Goal: Find contact information: Find contact information

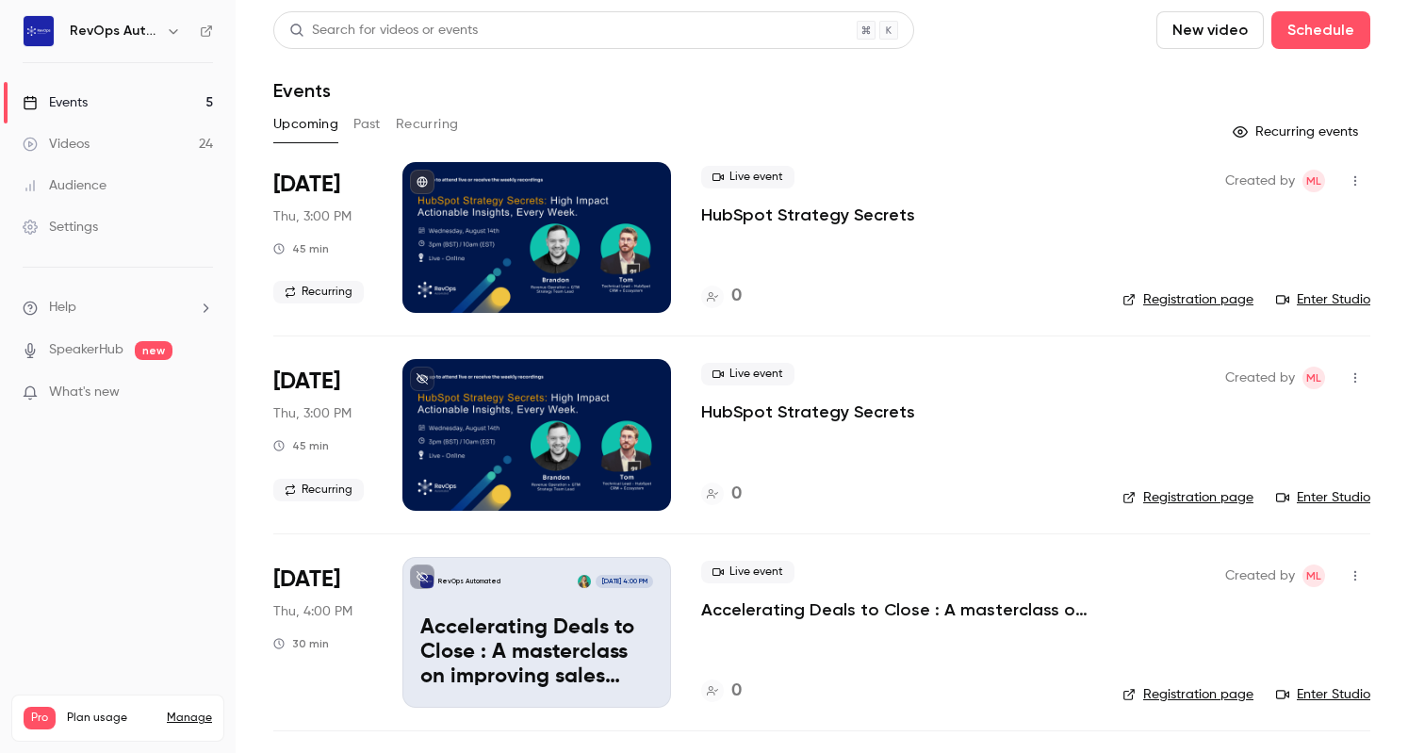
click at [79, 99] on div "Events" at bounding box center [55, 102] width 65 height 19
click at [368, 127] on button "Past" at bounding box center [367, 124] width 27 height 30
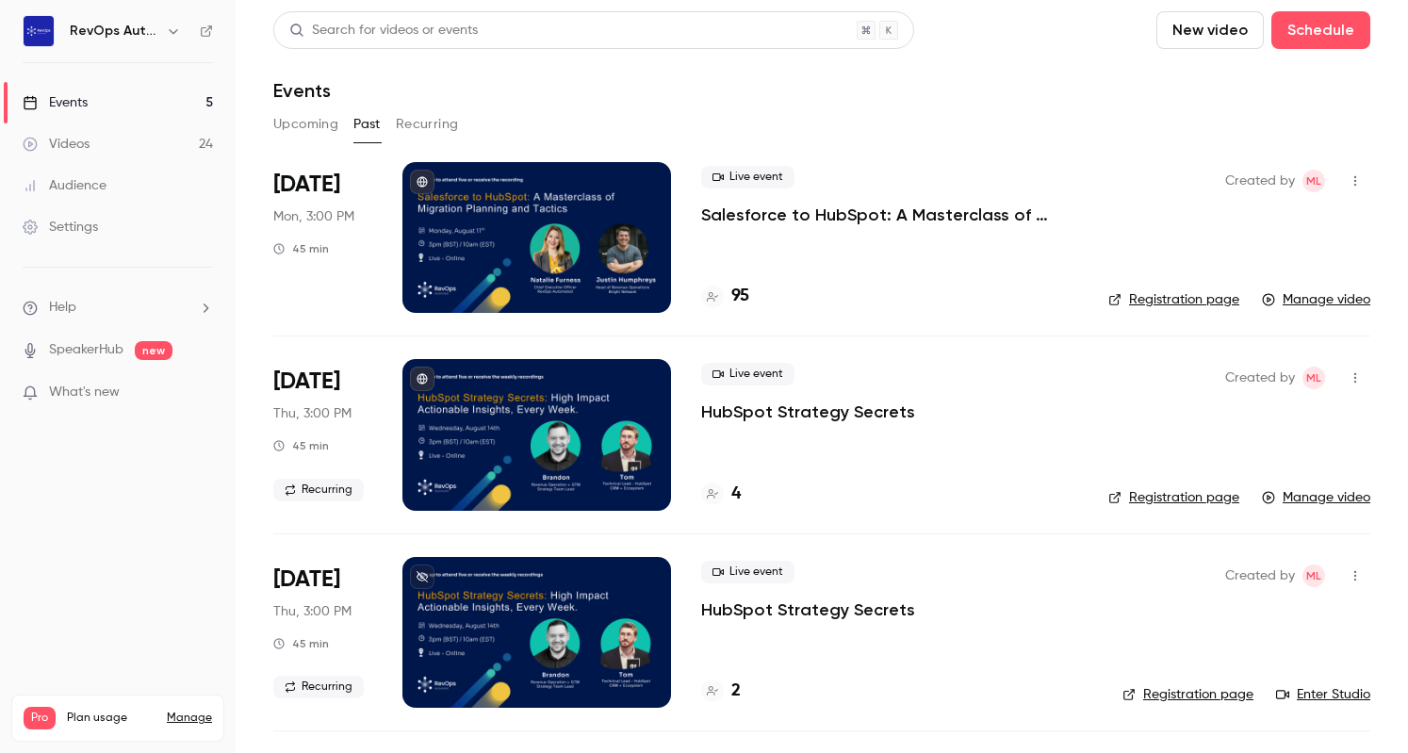
click at [798, 220] on p "Salesforce to HubSpot: A Masterclass of Migration Planning and Tactics" at bounding box center [889, 215] width 377 height 23
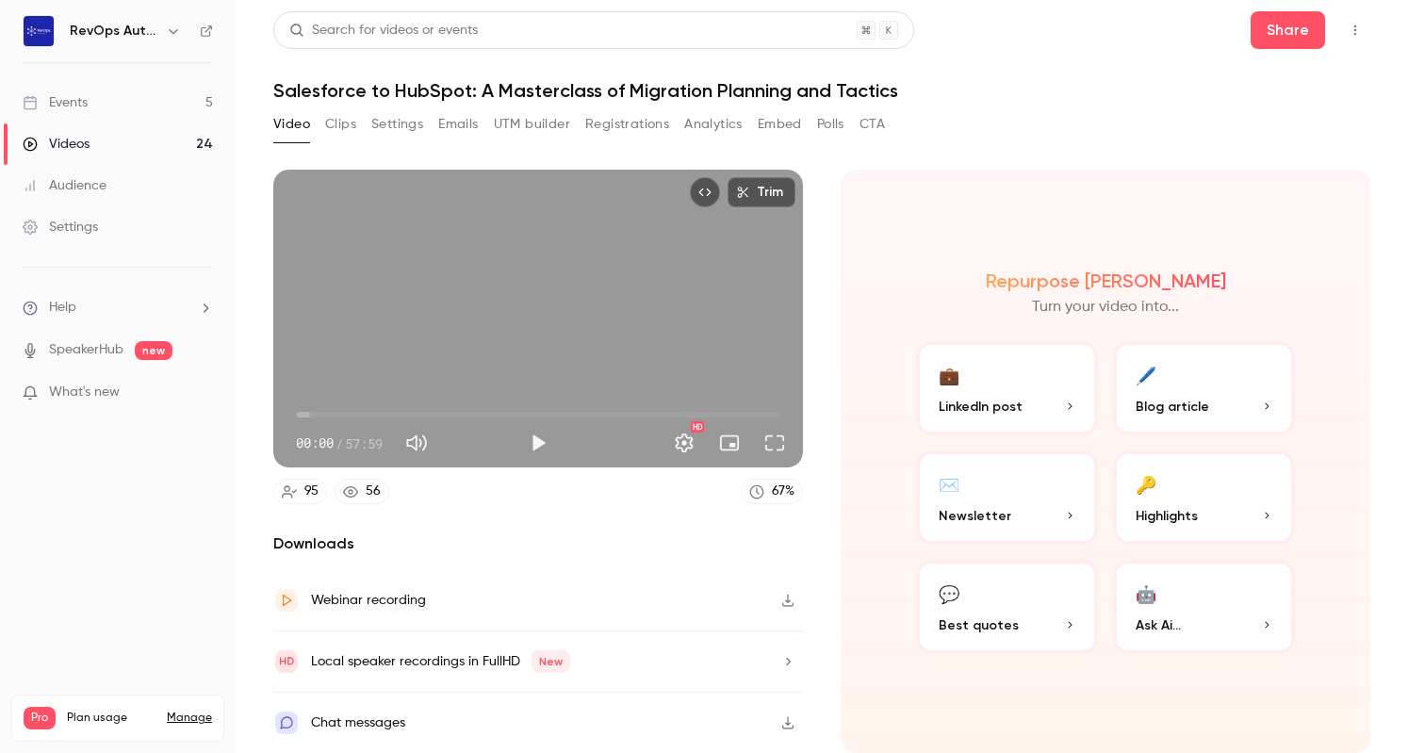
click at [825, 130] on button "Polls" at bounding box center [830, 124] width 27 height 30
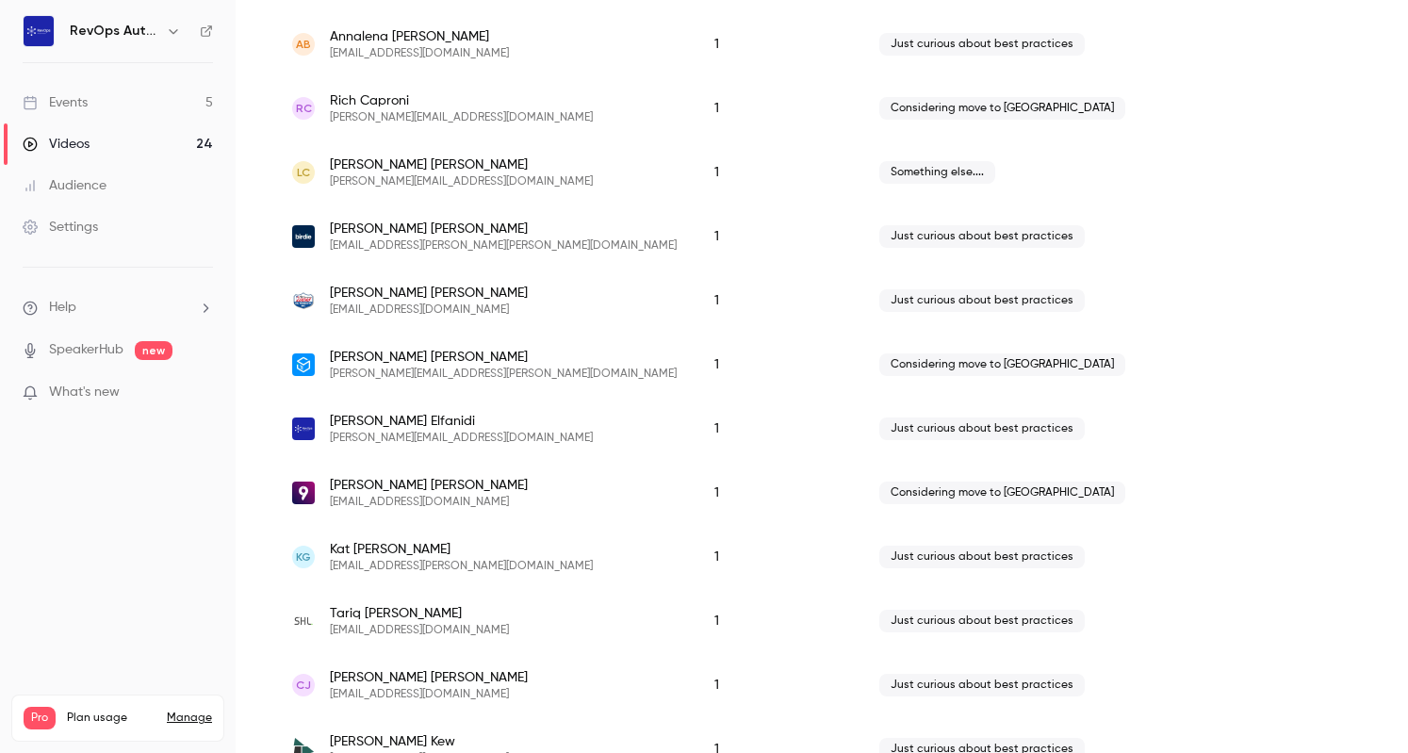
scroll to position [421, 0]
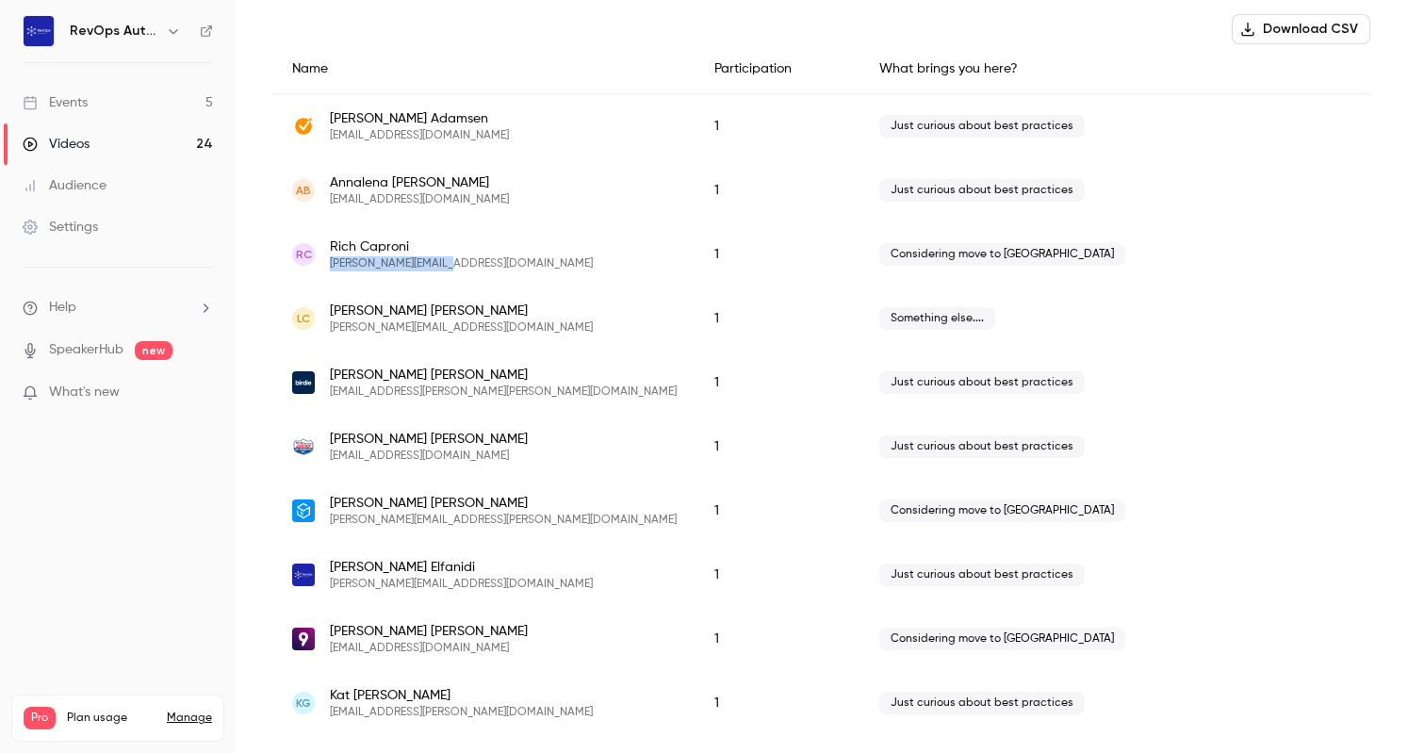
drag, startPoint x: 458, startPoint y: 265, endPoint x: 329, endPoint y: 268, distance: 129.2
click at [329, 268] on div "[PERSON_NAME] Caproni [EMAIL_ADDRESS][DOMAIN_NAME]" at bounding box center [484, 255] width 385 height 34
copy span "[PERSON_NAME][EMAIL_ADDRESS][DOMAIN_NAME]"
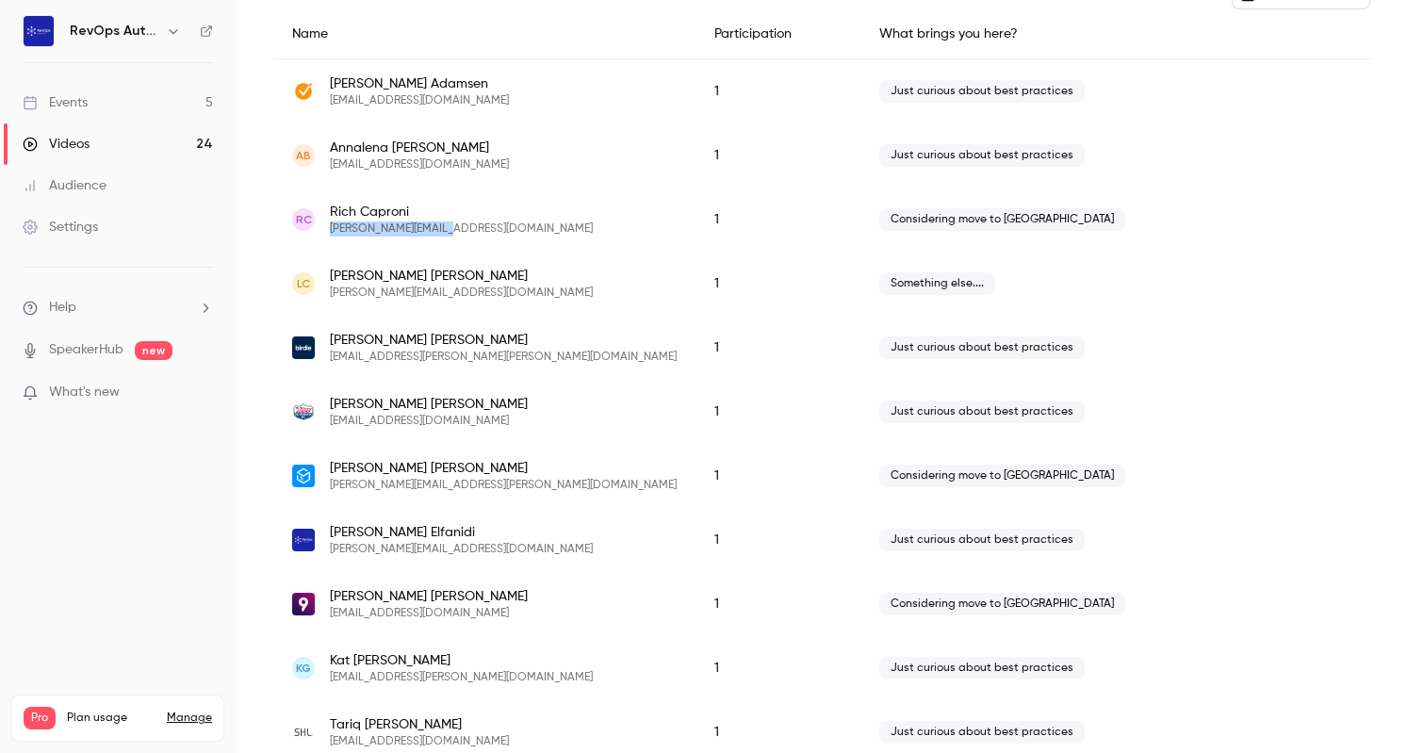
scroll to position [486, 0]
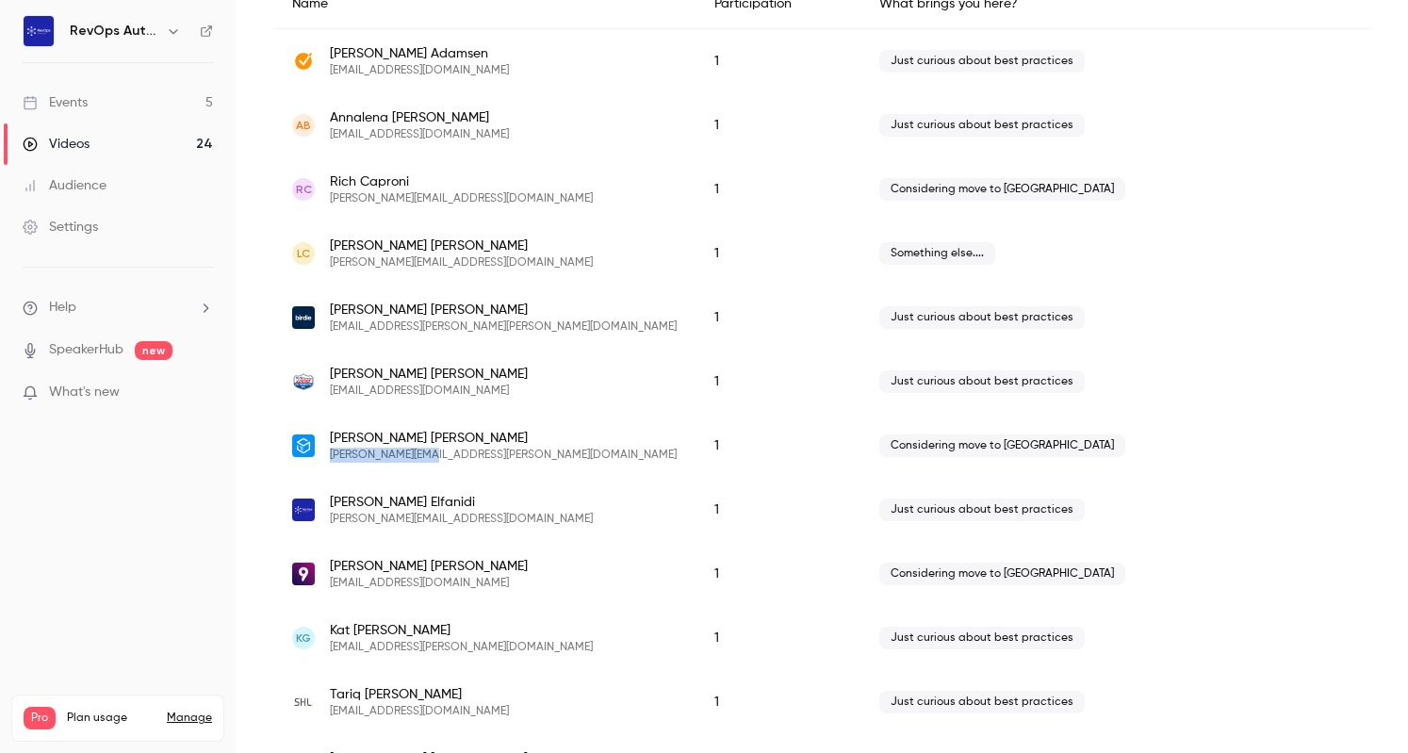
drag, startPoint x: 433, startPoint y: 455, endPoint x: 322, endPoint y: 458, distance: 110.3
click at [322, 458] on div "[PERSON_NAME] [PERSON_NAME][EMAIL_ADDRESS][PERSON_NAME][DOMAIN_NAME]" at bounding box center [484, 446] width 385 height 34
copy span "[PERSON_NAME][EMAIL_ADDRESS][PERSON_NAME][DOMAIN_NAME]"
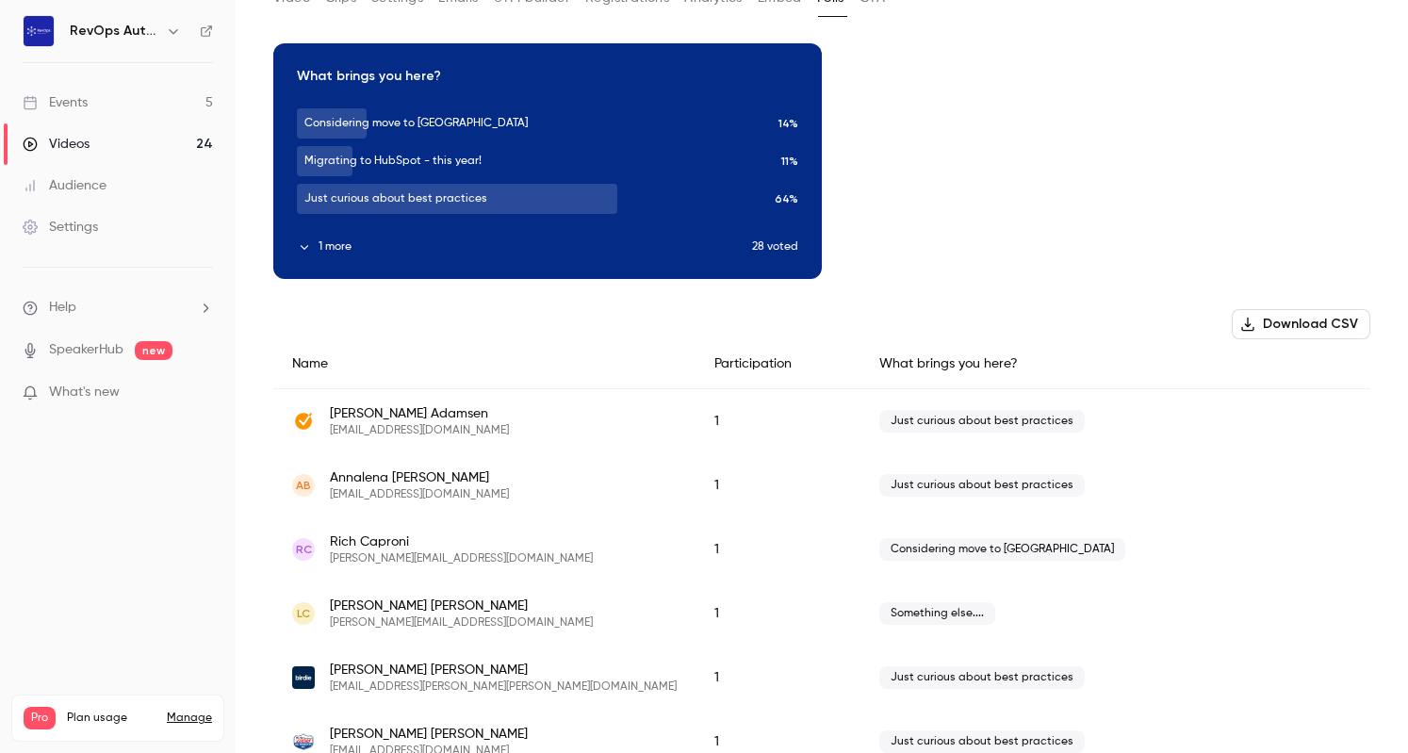
scroll to position [241, 0]
